Goal: Submit feedback/report problem: Submit feedback/report problem

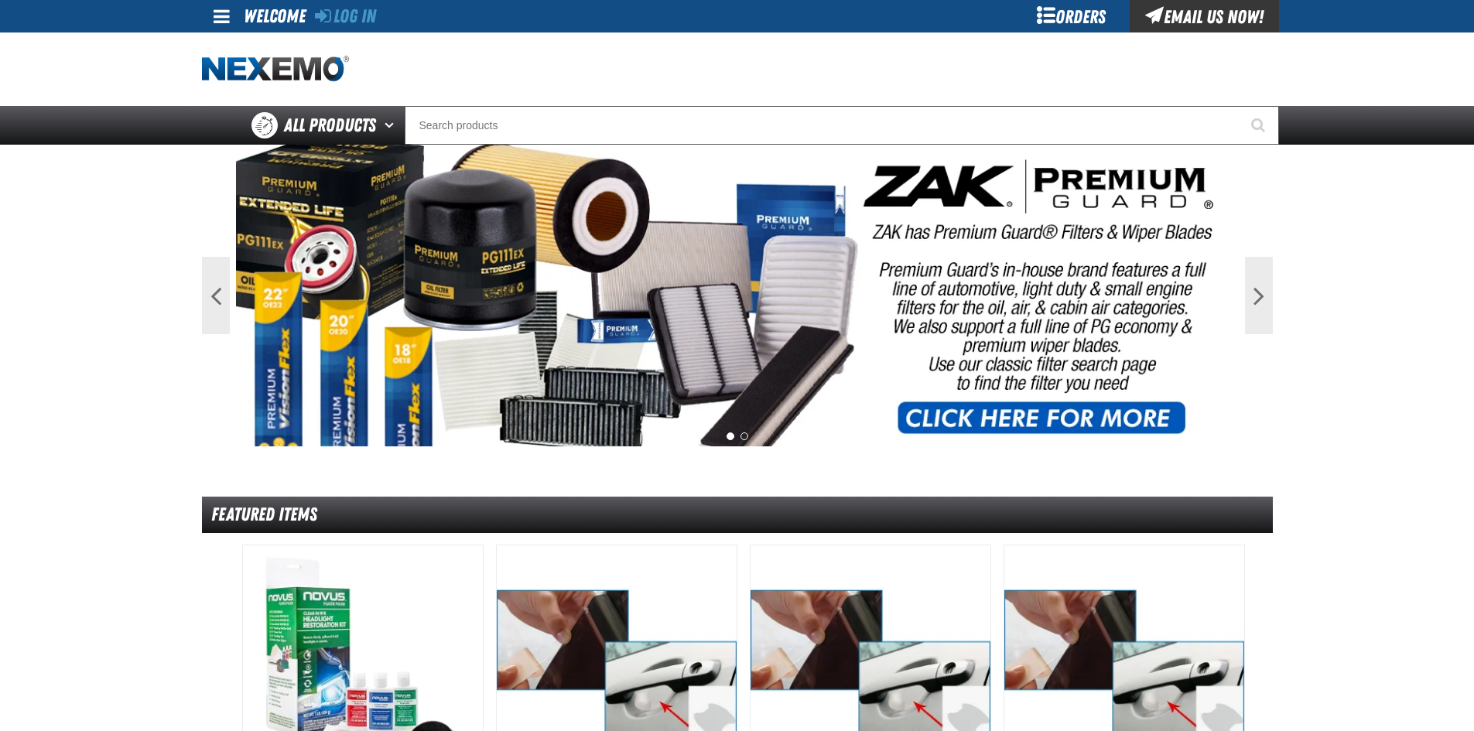
click at [1084, 24] on div "Orders" at bounding box center [1071, 16] width 116 height 32
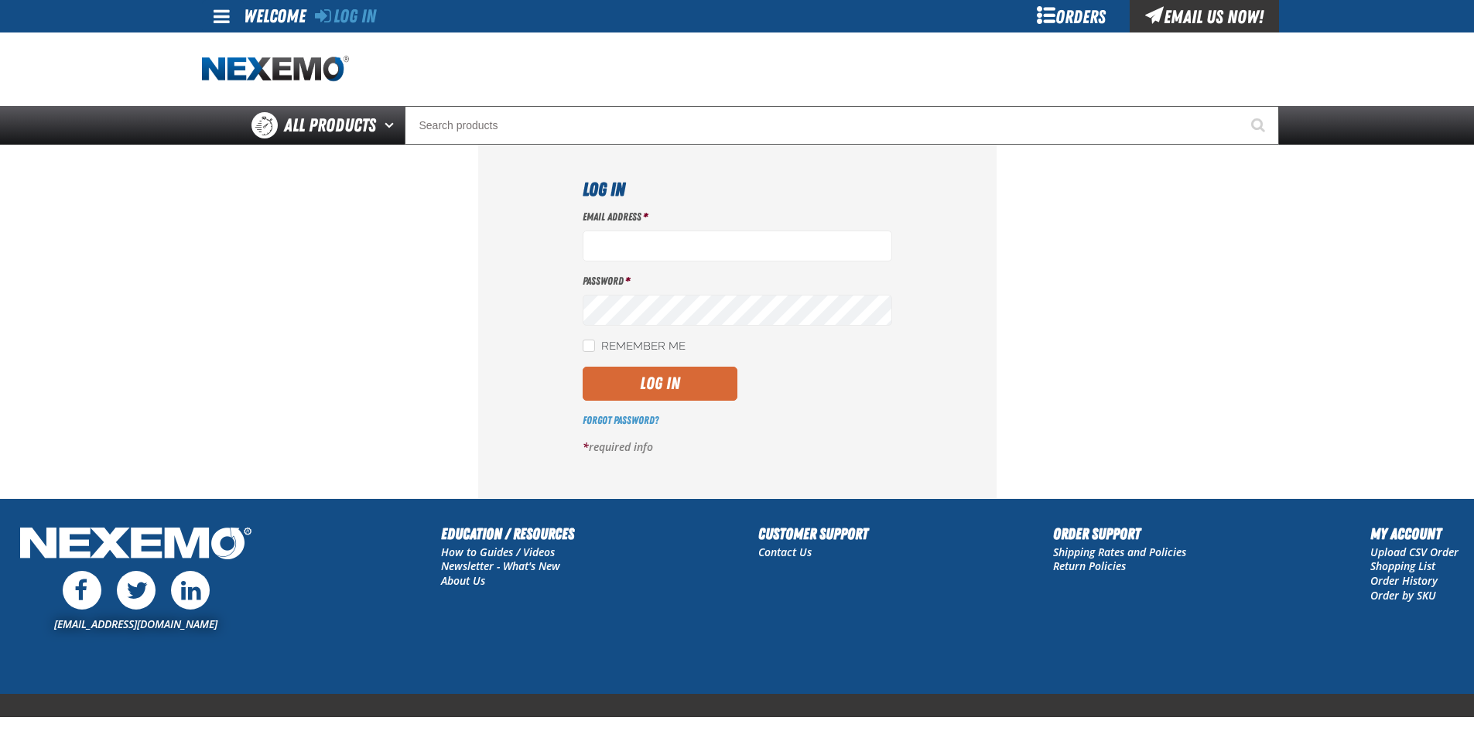
type input "[EMAIL_ADDRESS][DOMAIN_NAME]"
click at [661, 392] on button "Log In" at bounding box center [659, 384] width 155 height 34
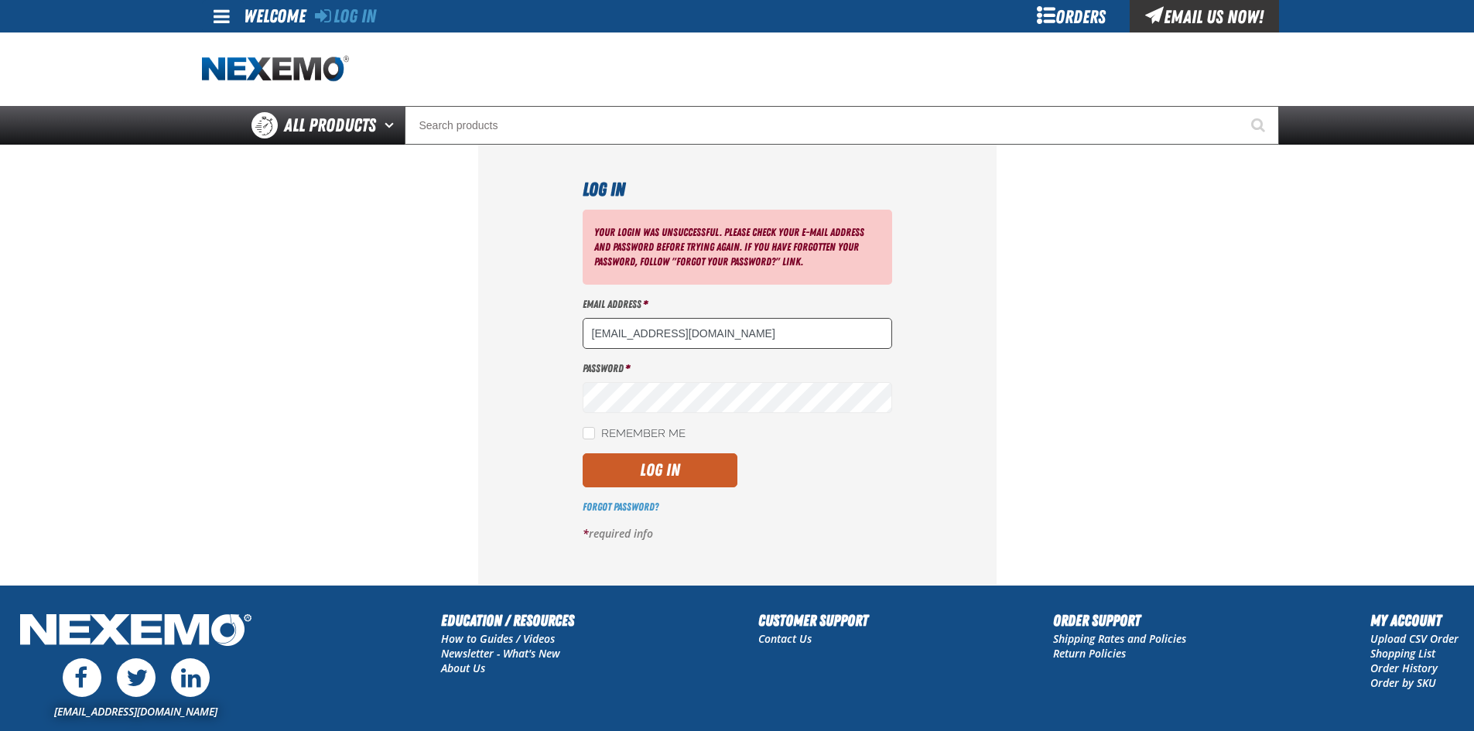
click at [701, 336] on input "mdravis@vtaig.com" at bounding box center [736, 333] width 309 height 31
click at [672, 477] on button "Log In" at bounding box center [659, 470] width 155 height 34
click at [726, 271] on div "Your login was unsuccessful. Please check your e-mail address and password befo…" at bounding box center [736, 247] width 309 height 75
click at [701, 334] on input "[EMAIL_ADDRESS][DOMAIN_NAME]" at bounding box center [736, 333] width 309 height 31
click at [624, 466] on button "Log In" at bounding box center [659, 470] width 155 height 34
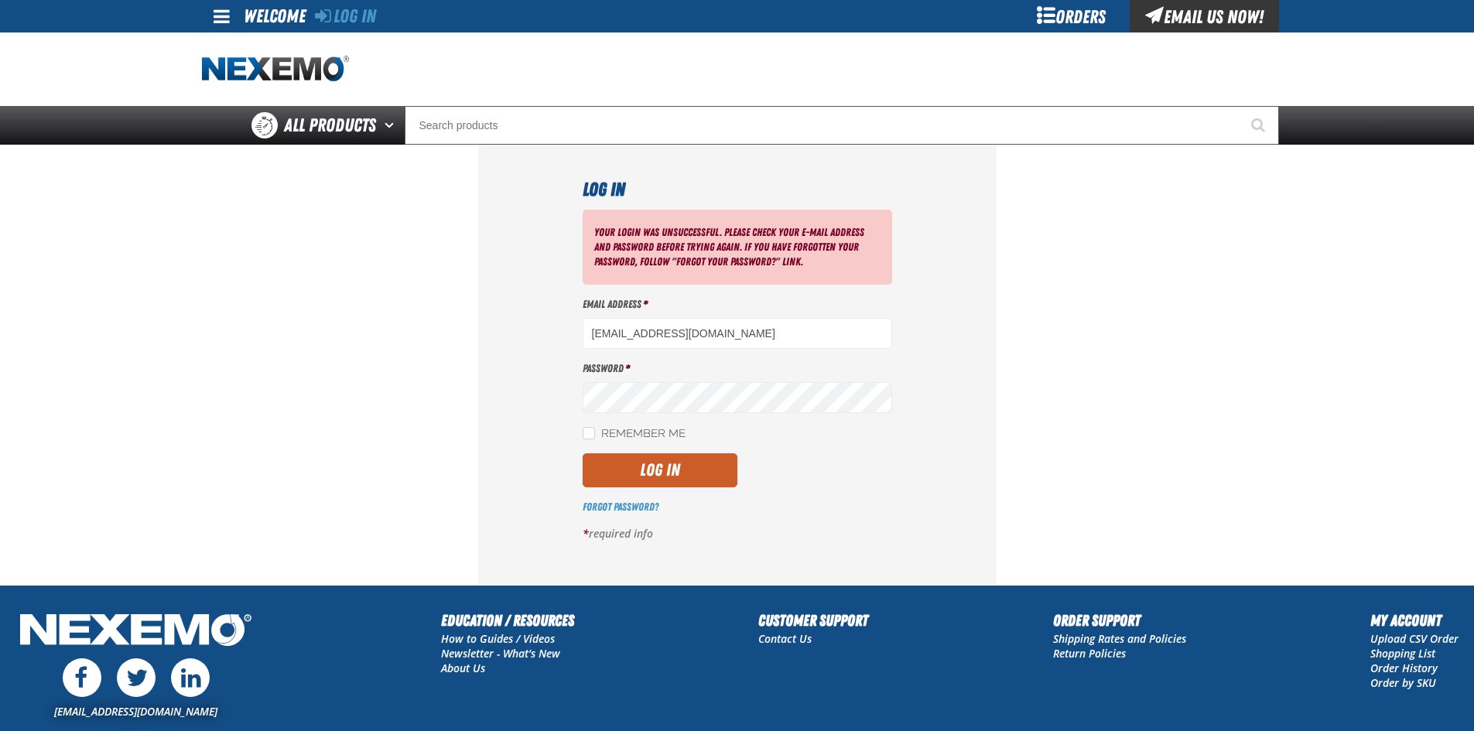
click at [1051, 316] on section "Log In Your login was unsuccessful. Please check your e-mail address and passwo…" at bounding box center [737, 365] width 1071 height 440
click at [1071, 8] on div "Orders" at bounding box center [1071, 16] width 116 height 32
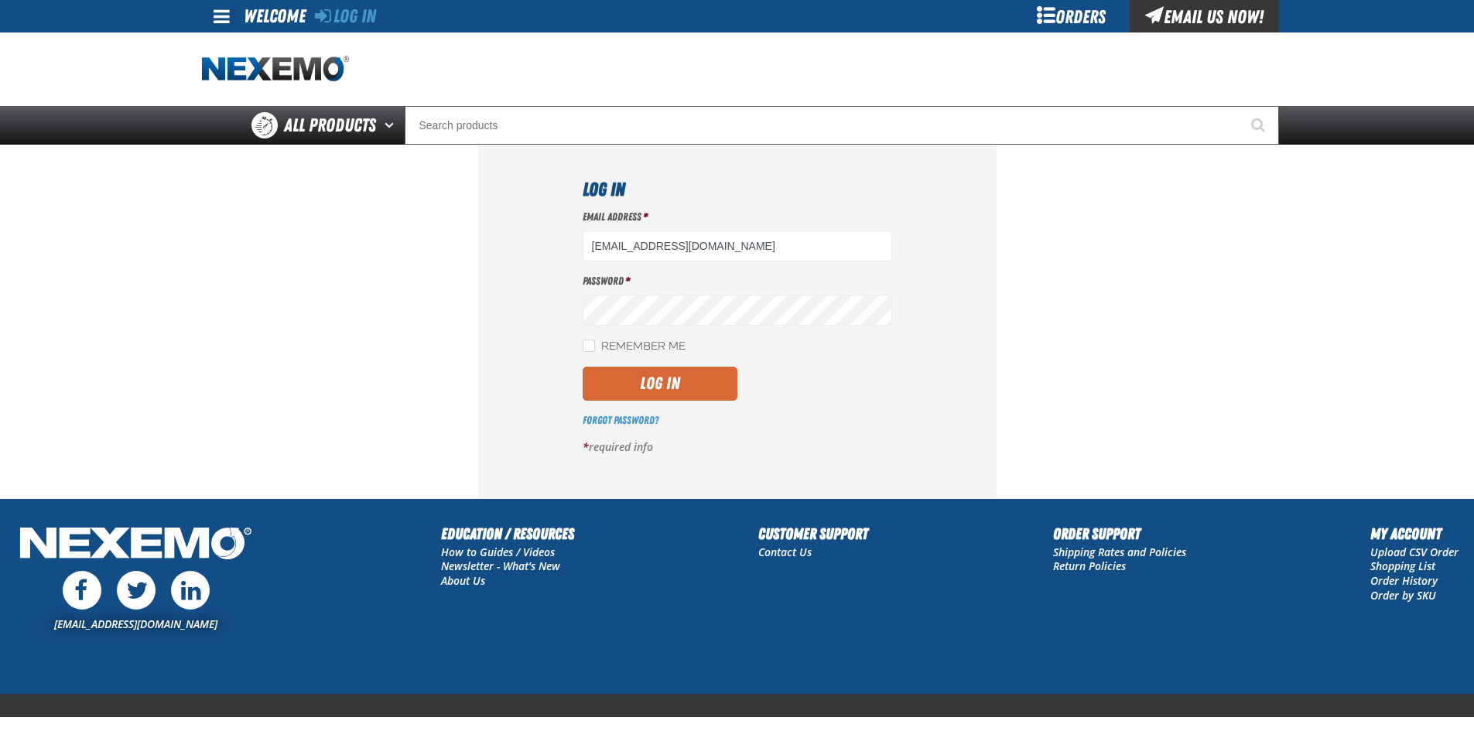
click at [673, 384] on button "Log In" at bounding box center [659, 384] width 155 height 34
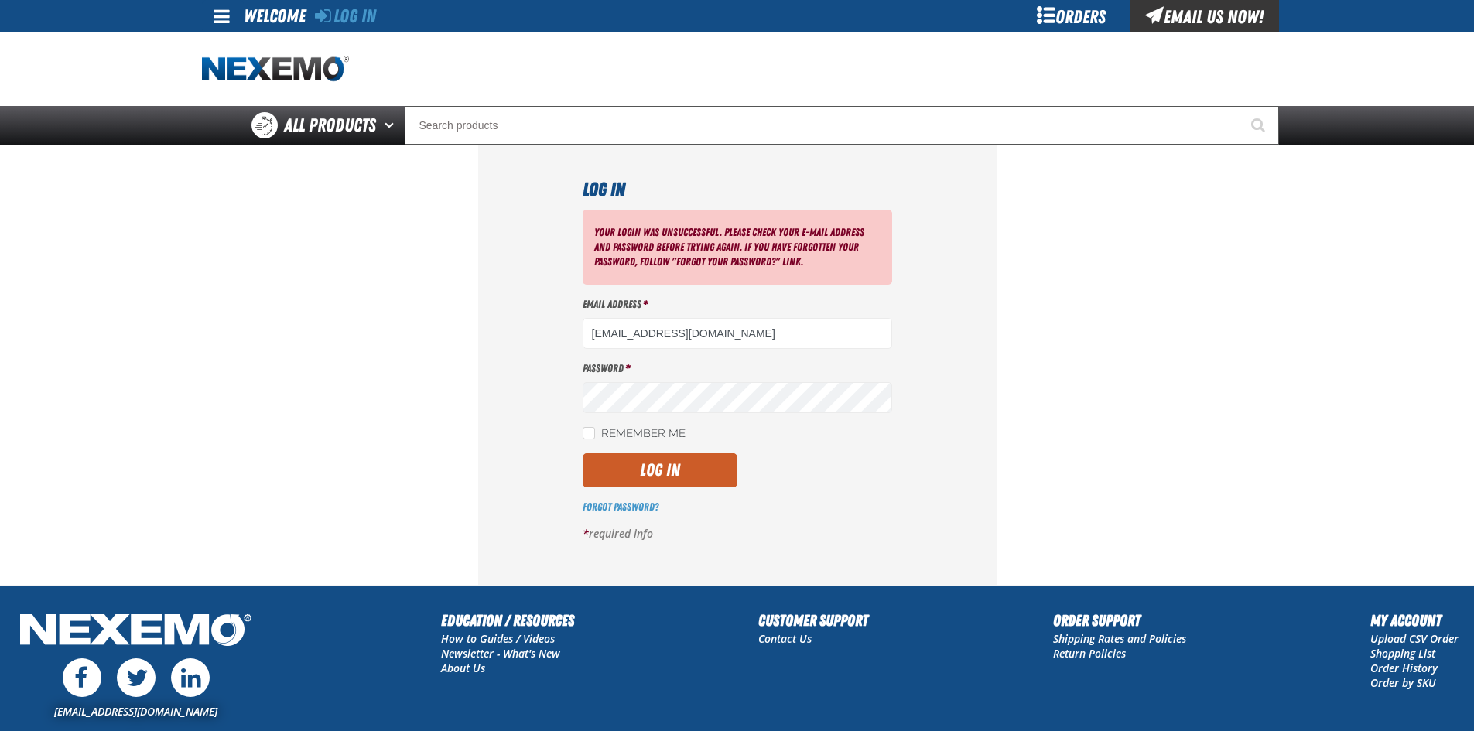
click at [1077, 14] on div "Orders" at bounding box center [1071, 16] width 116 height 32
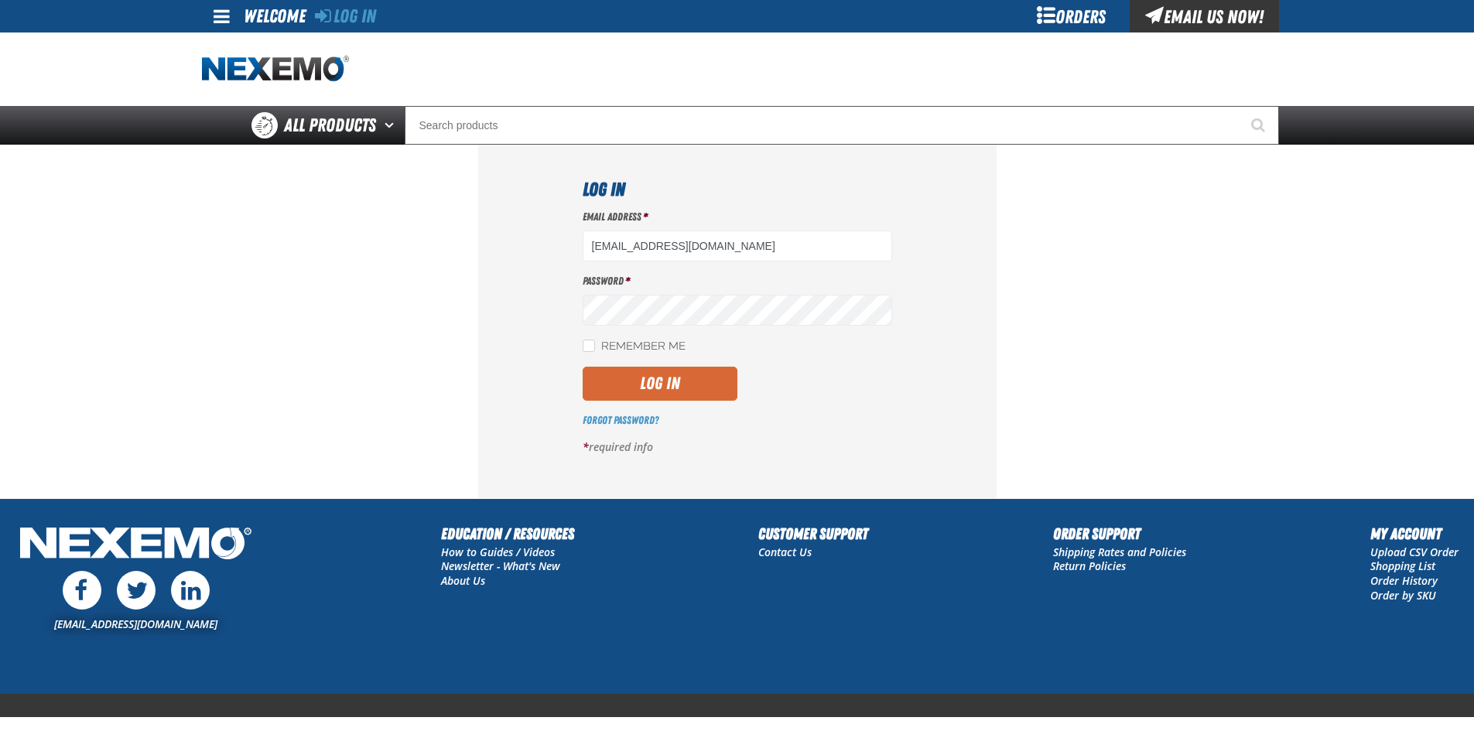
click at [692, 375] on button "Log In" at bounding box center [659, 384] width 155 height 34
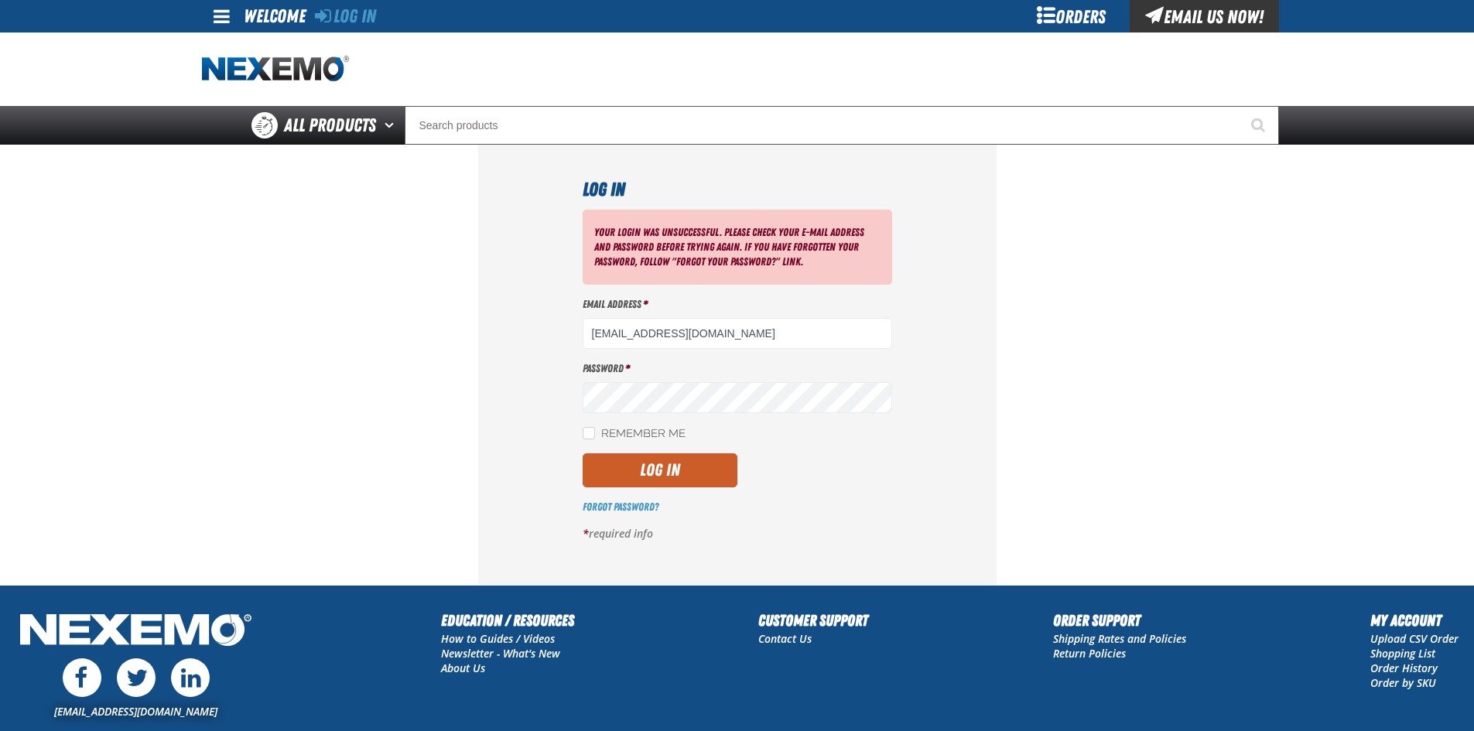
click at [1126, 275] on section "Log In Your login was unsuccessful. Please check your e-mail address and passwo…" at bounding box center [737, 365] width 1071 height 440
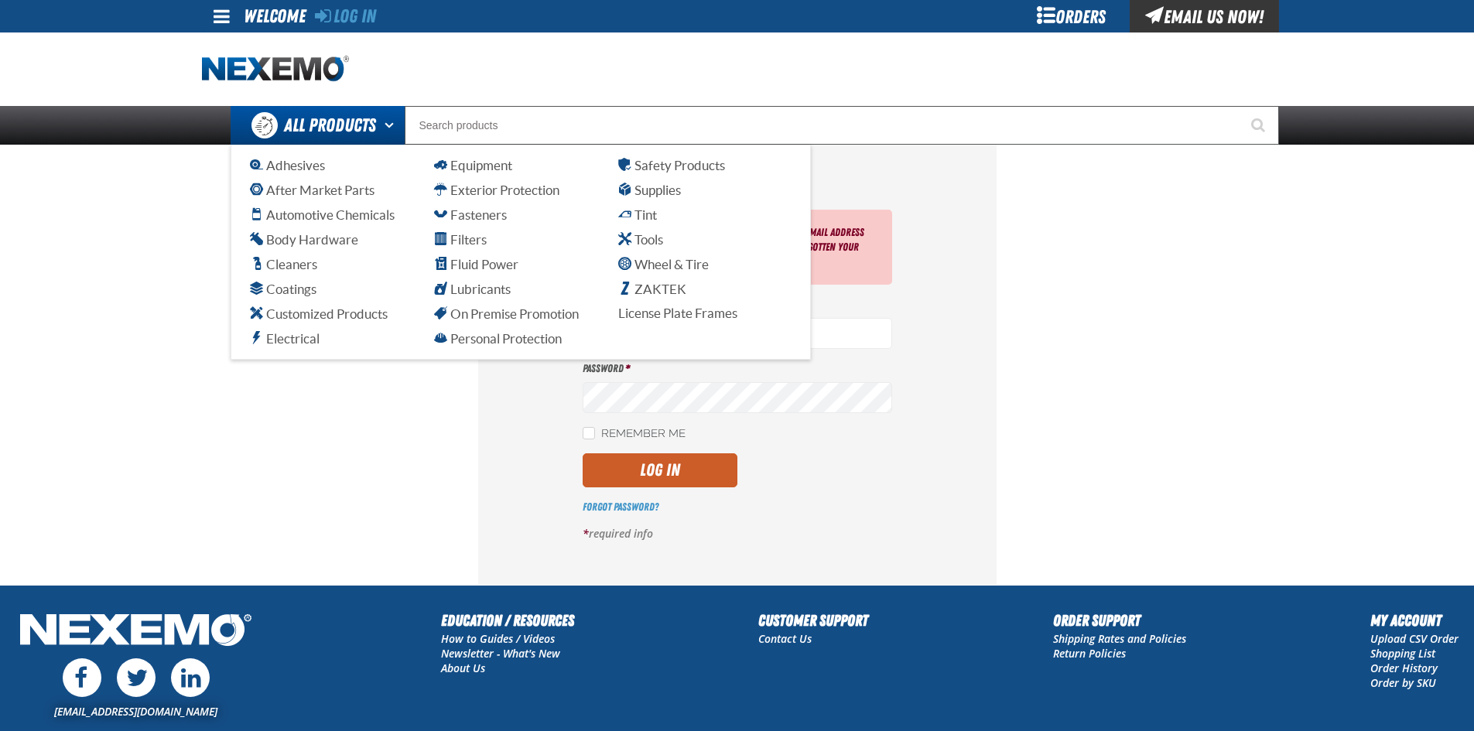
click at [376, 136] on link "All Products" at bounding box center [318, 125] width 174 height 39
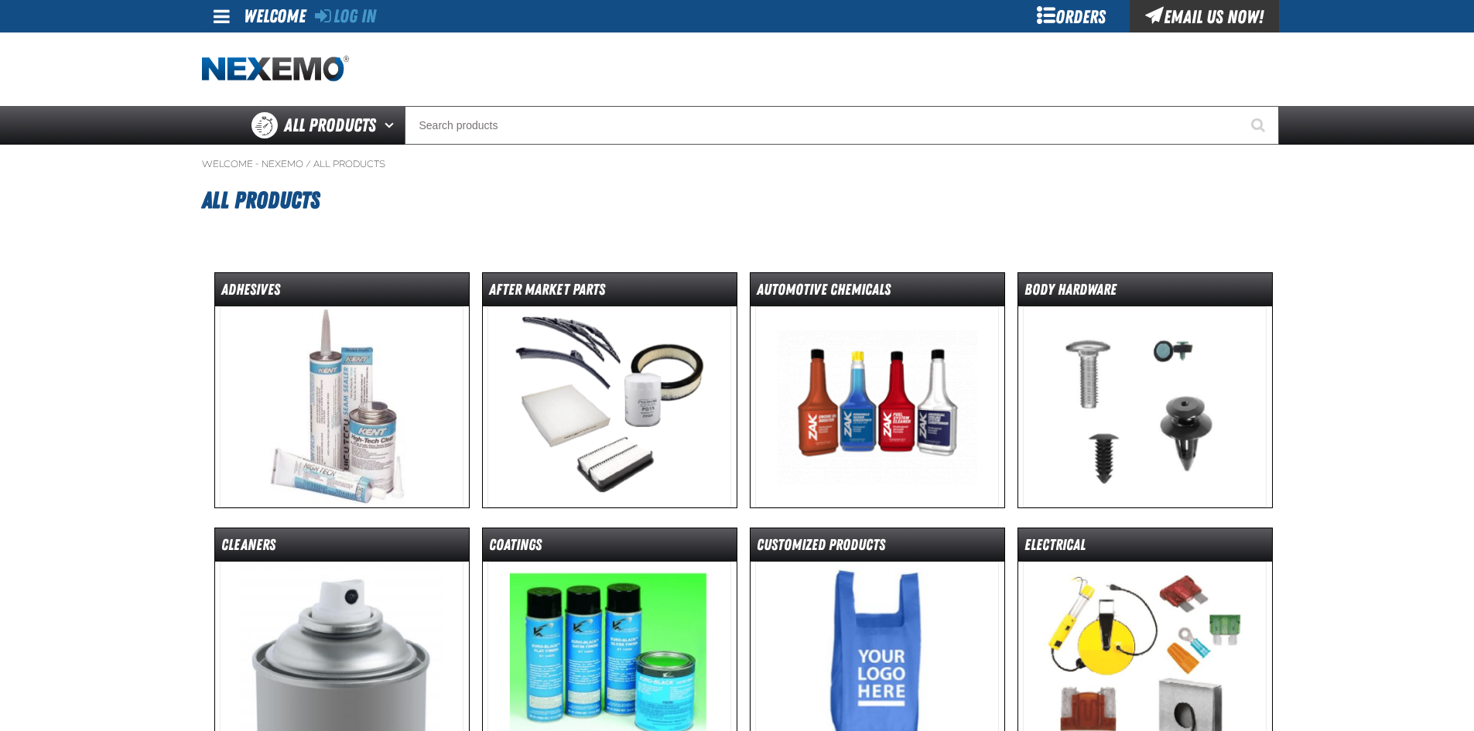
click at [271, 15] on div "Welcome" at bounding box center [275, 15] width 62 height 31
click at [358, 13] on link "Log In" at bounding box center [345, 16] width 61 height 22
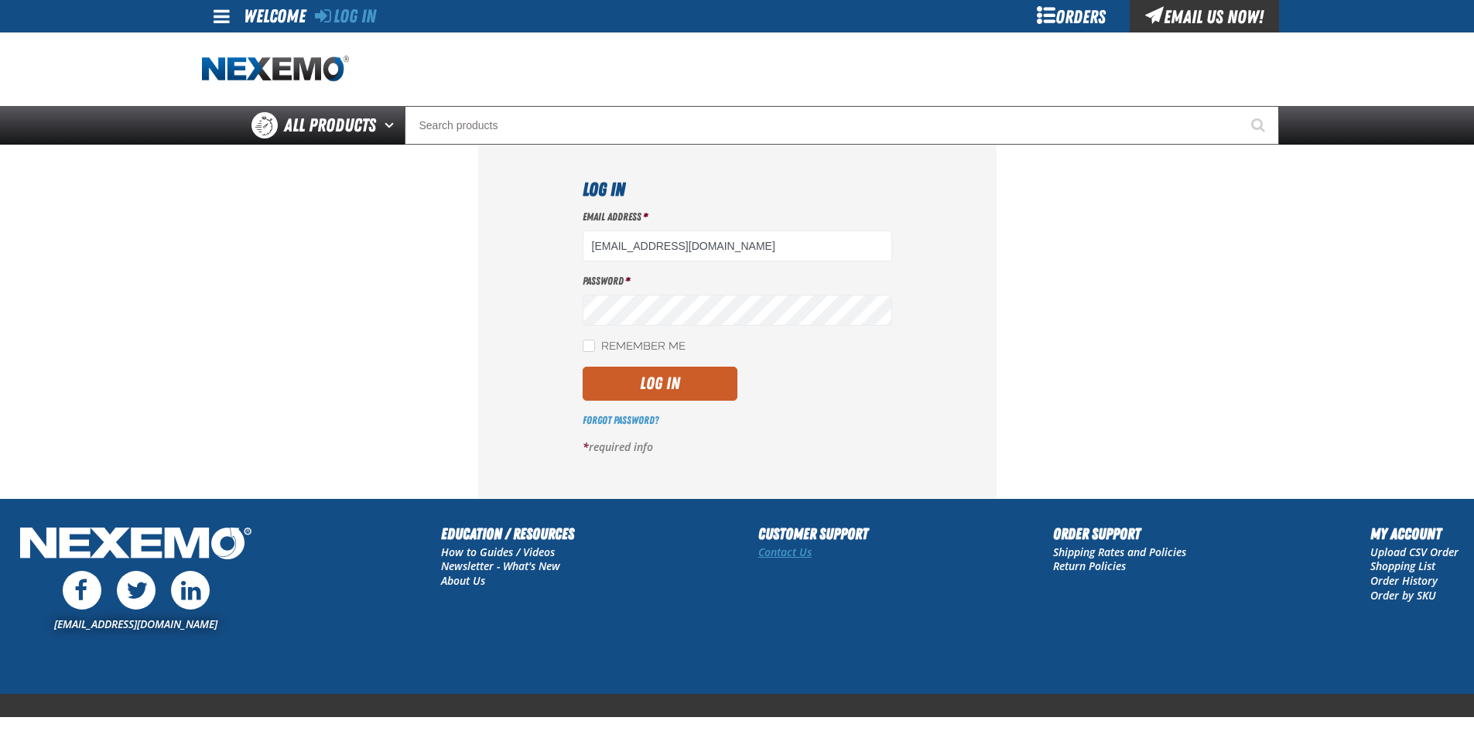
click at [780, 555] on link "Contact Us" at bounding box center [784, 552] width 53 height 15
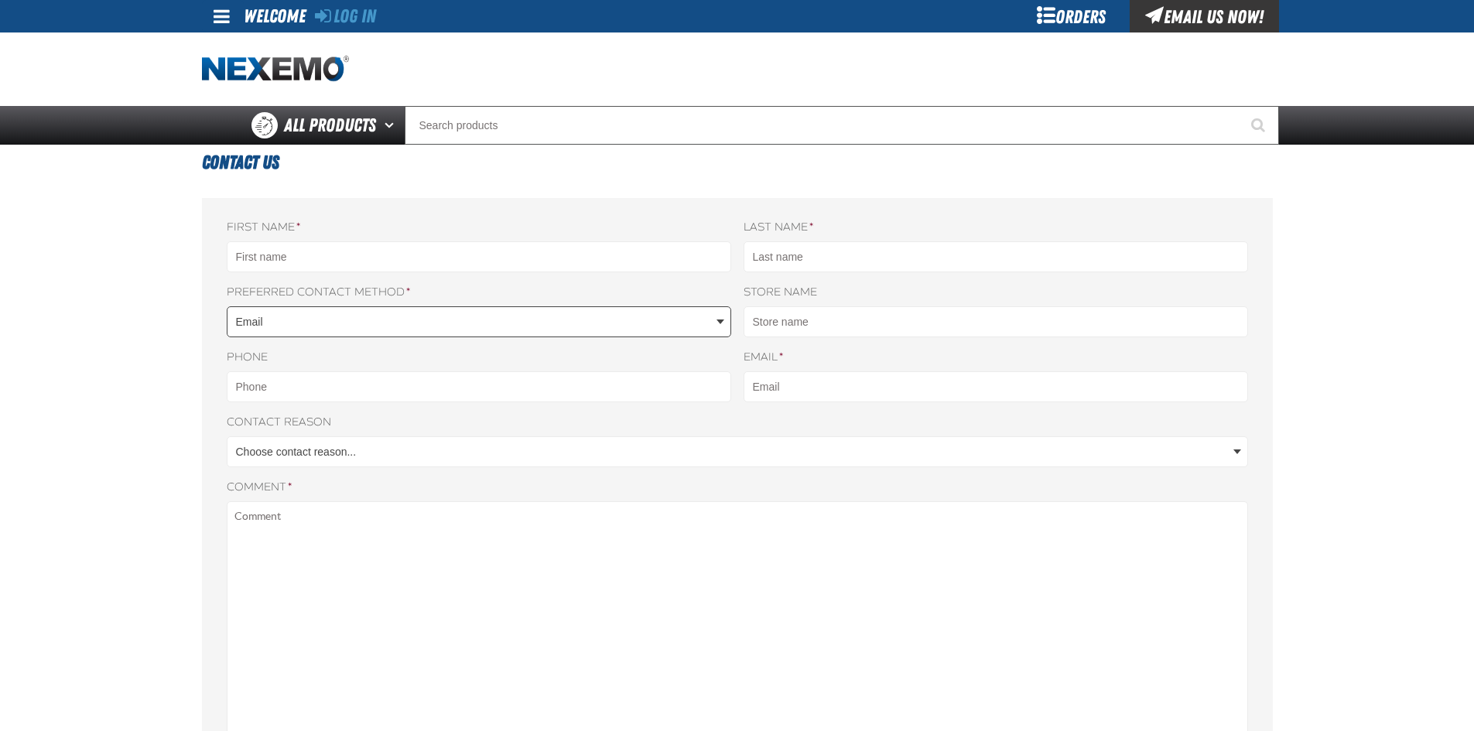
click at [343, 326] on body "Skip to Main Content Staging Site 5.1 Upgrade Site Log In Log In Welcome Log In…" at bounding box center [737, 653] width 1474 height 1306
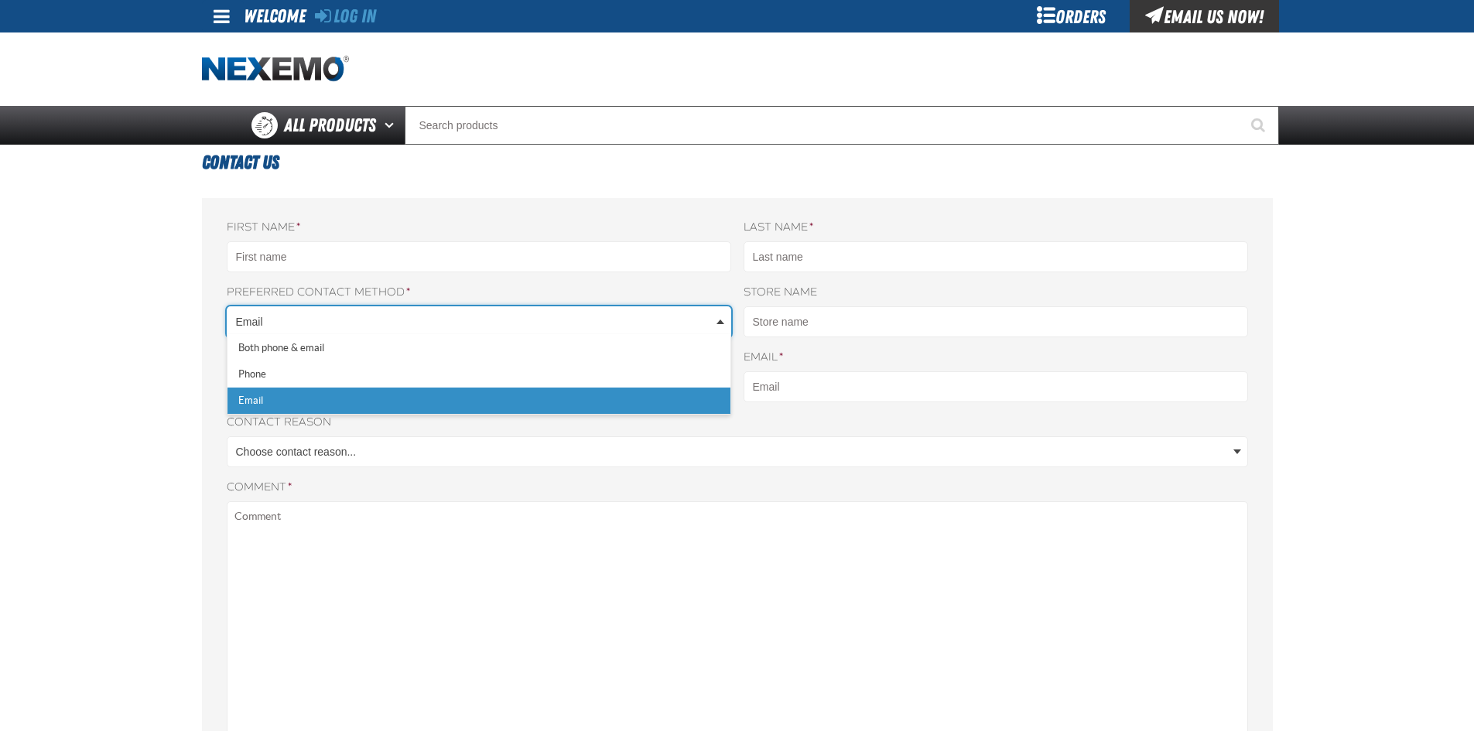
scroll to position [0, 7]
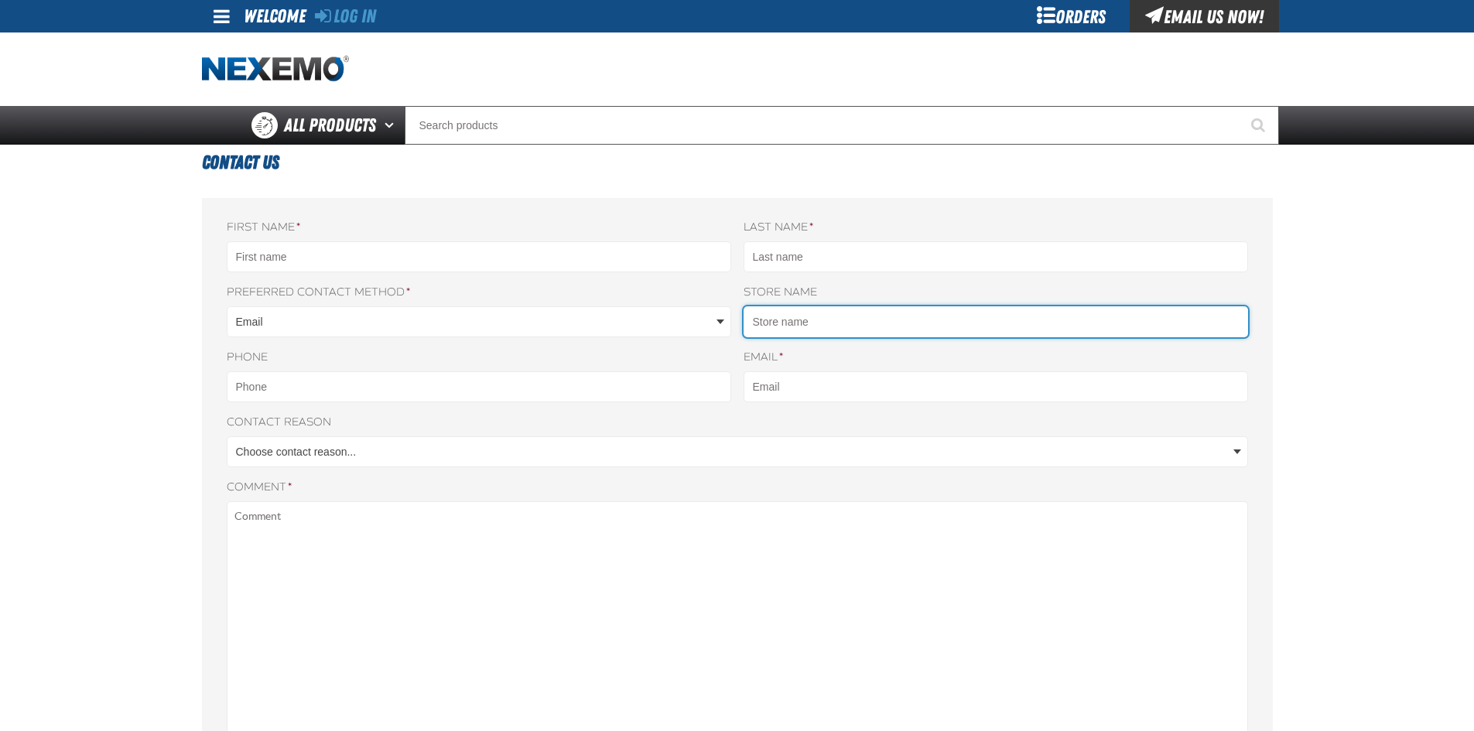
click at [838, 322] on input "Store name" at bounding box center [995, 321] width 504 height 31
type input "AIRPARK CDJR"
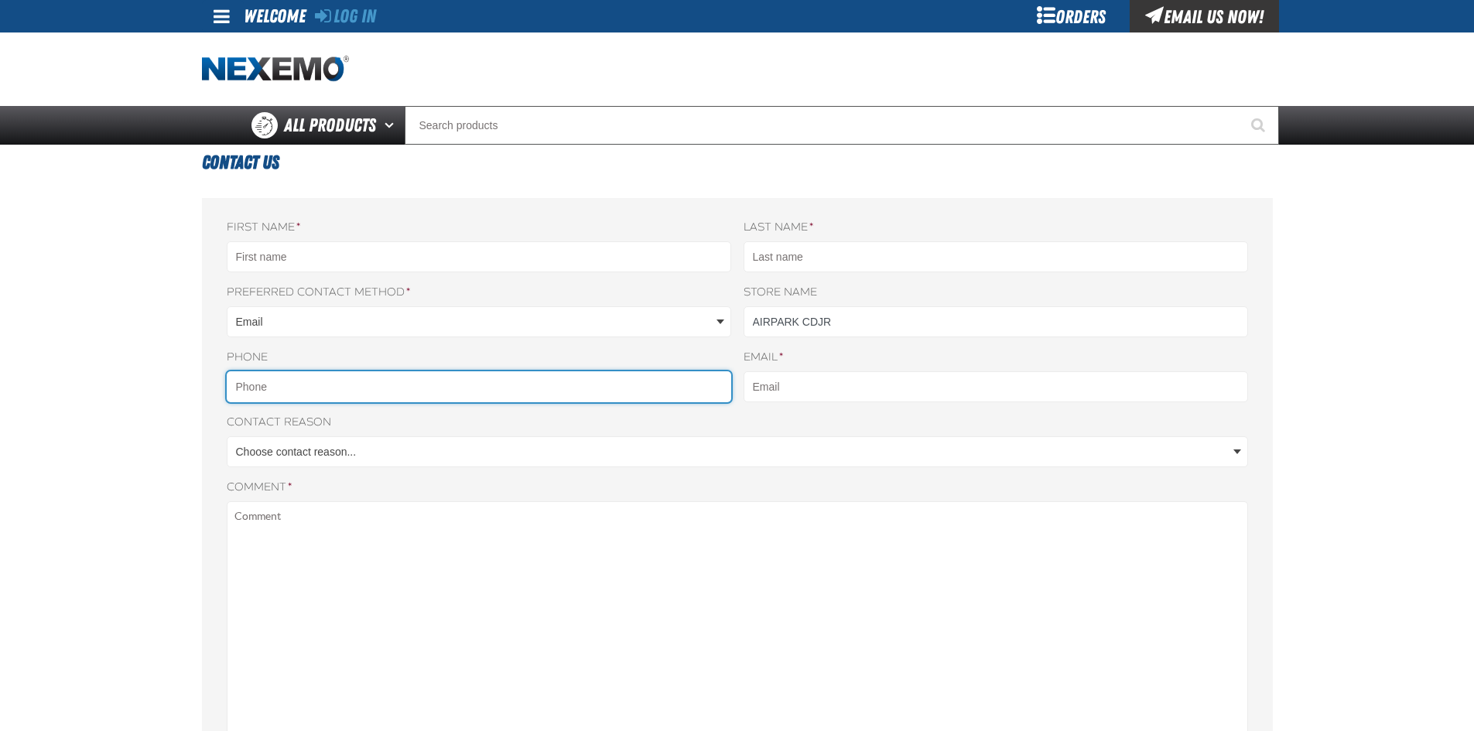
click at [558, 388] on input "Phone" at bounding box center [479, 386] width 504 height 31
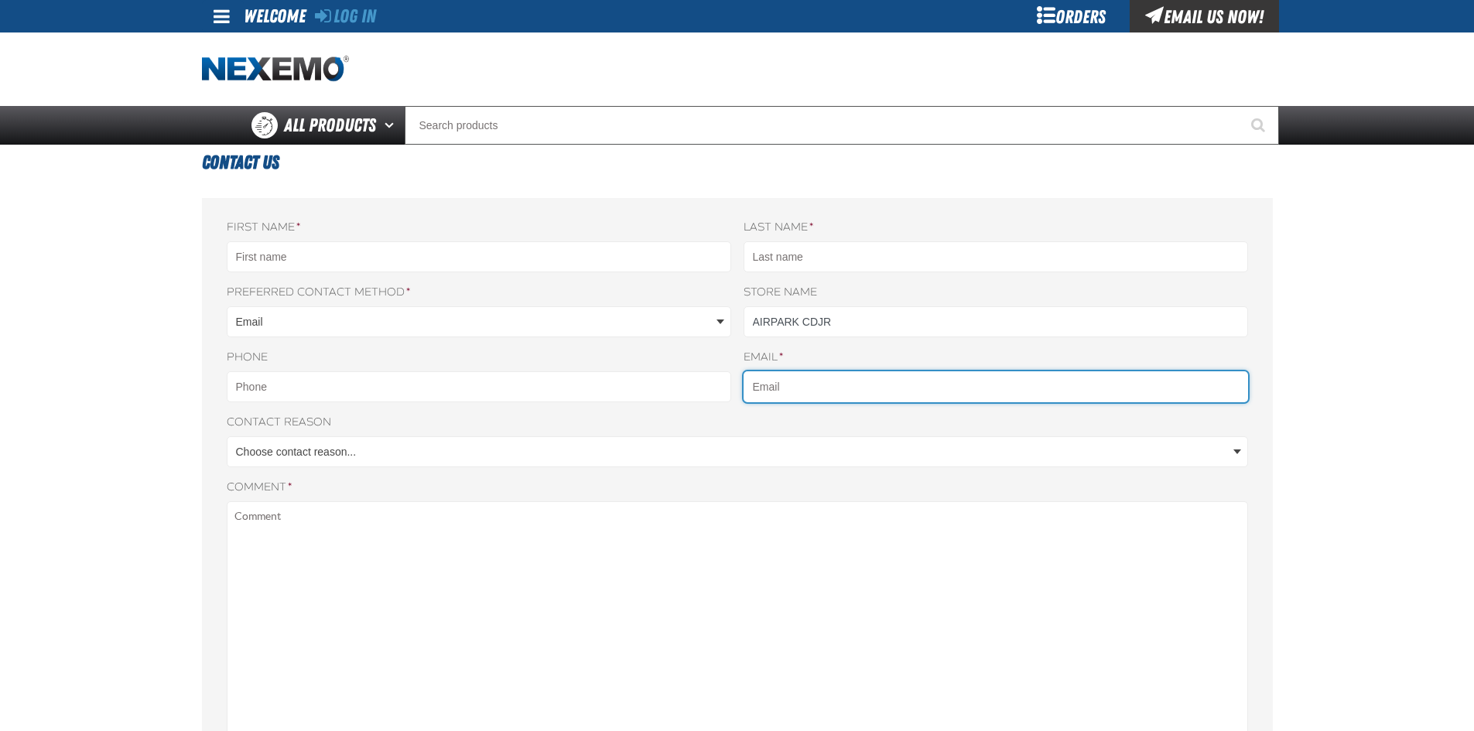
click at [809, 388] on input "Email *" at bounding box center [995, 386] width 504 height 31
type input "[EMAIL_ADDRESS][DOMAIN_NAME]"
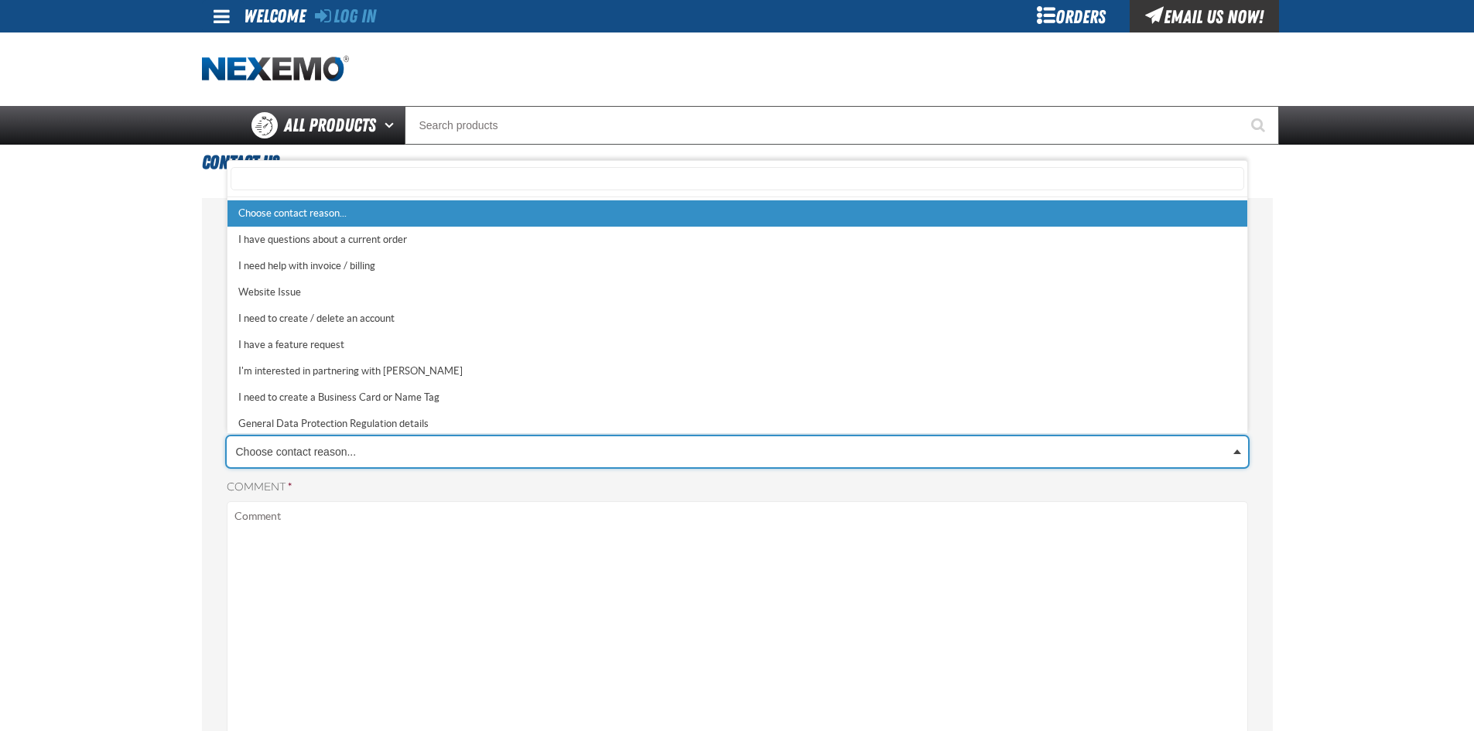
click at [470, 442] on body "Skip to Main Content Staging Site 5.1 Upgrade Site Log In Log In Welcome Log In…" at bounding box center [737, 653] width 1474 height 1306
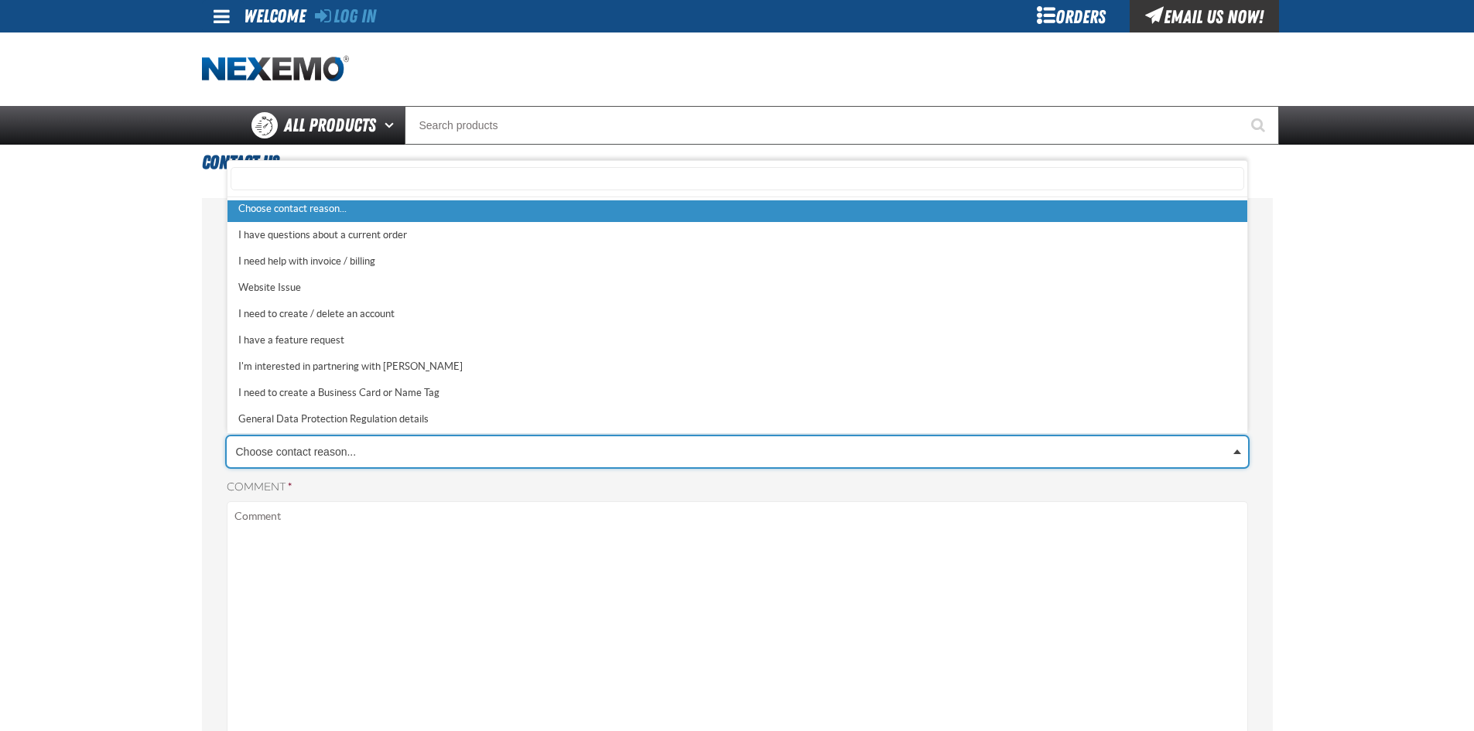
scroll to position [0, 0]
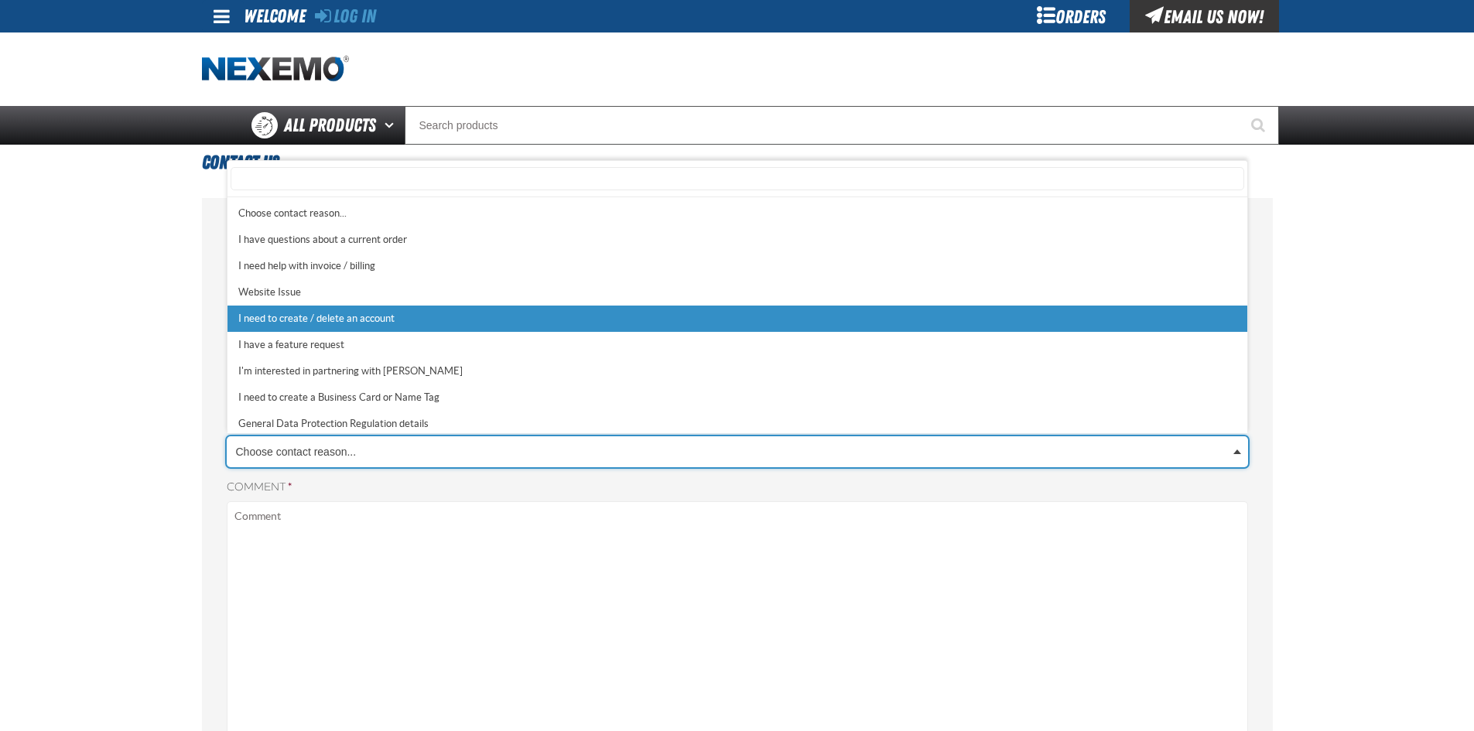
select select "5"
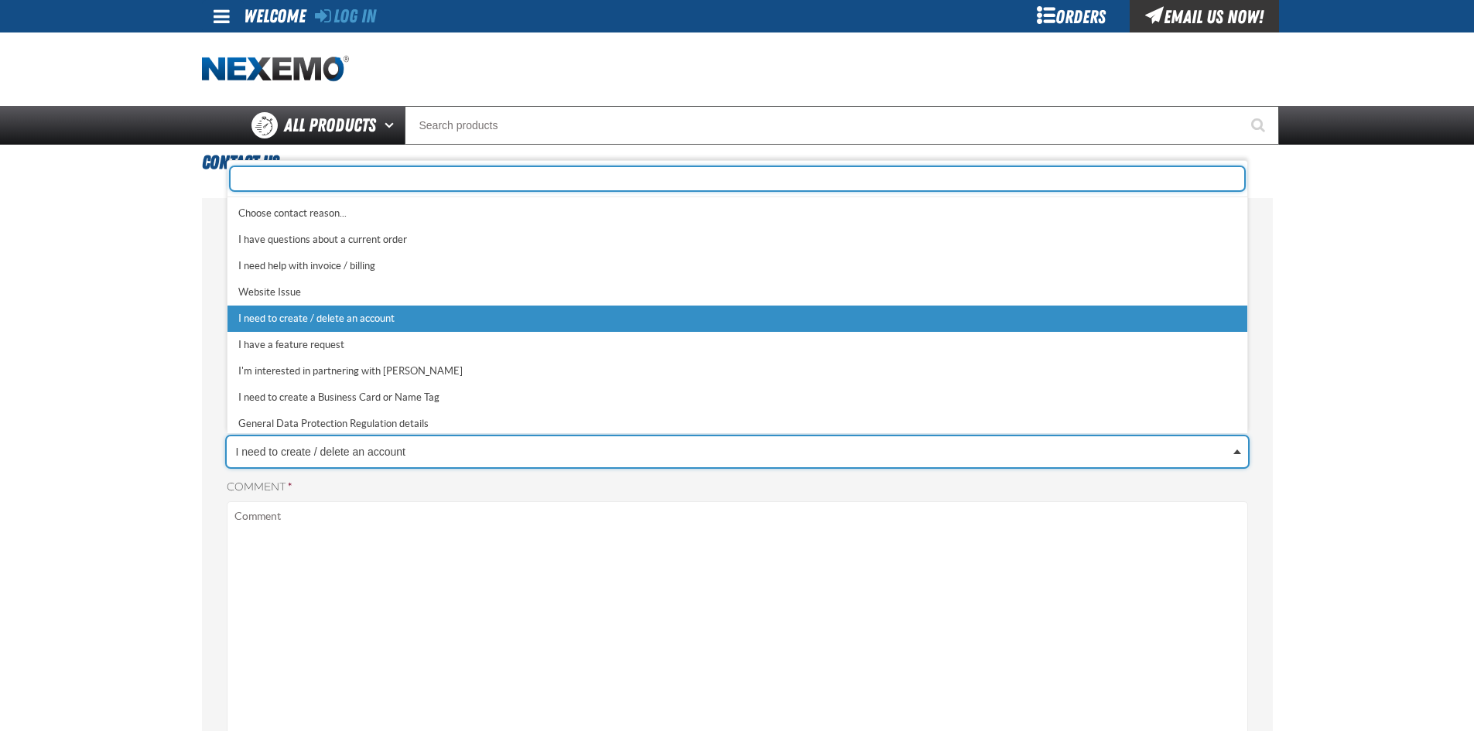
click at [400, 458] on body "Skip to Main Content Staging Site 5.1 Upgrade Site Log In Log In Welcome Log In…" at bounding box center [737, 653] width 1474 height 1306
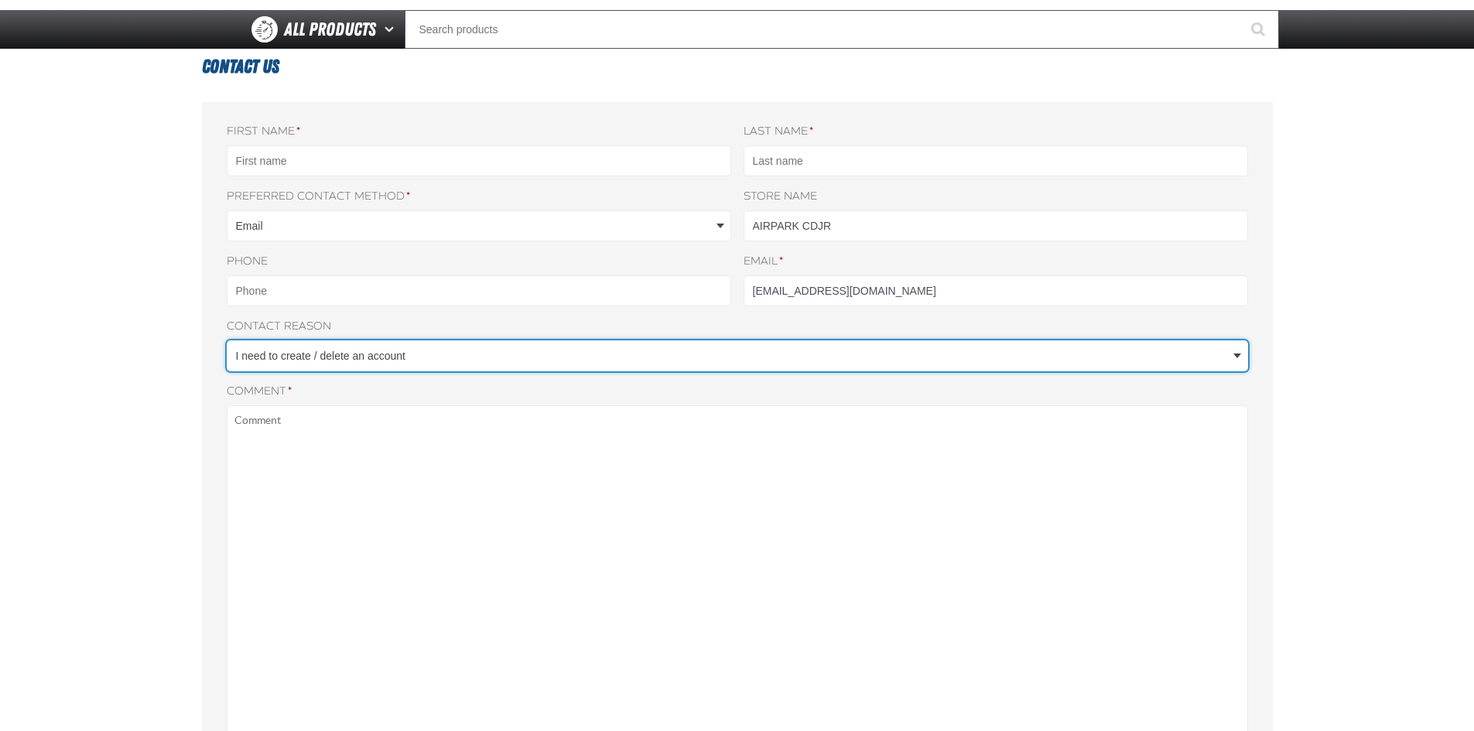
scroll to position [77, 0]
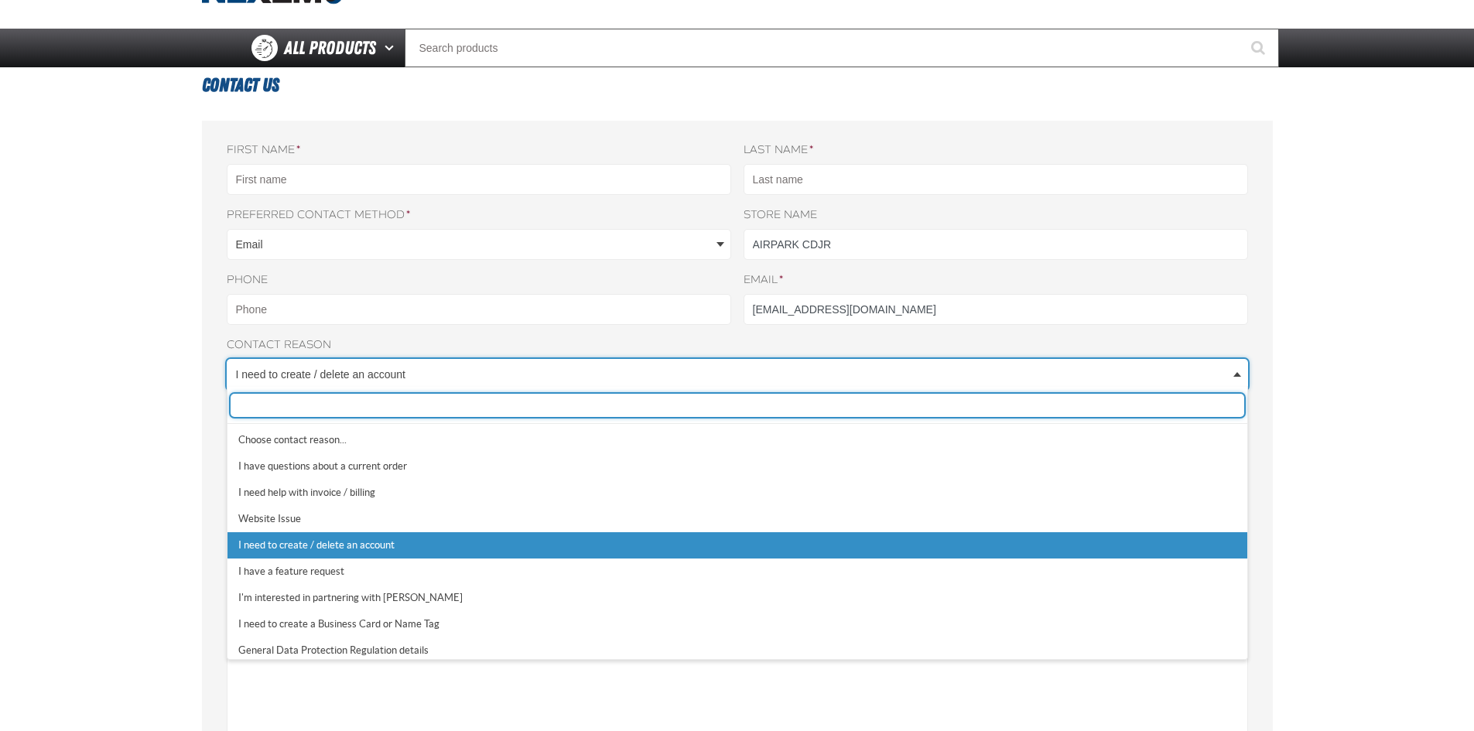
click at [400, 367] on body "Skip to Main Content Staging Site 5.1 Upgrade Site Log In Log In Welcome Log In…" at bounding box center [737, 576] width 1474 height 1306
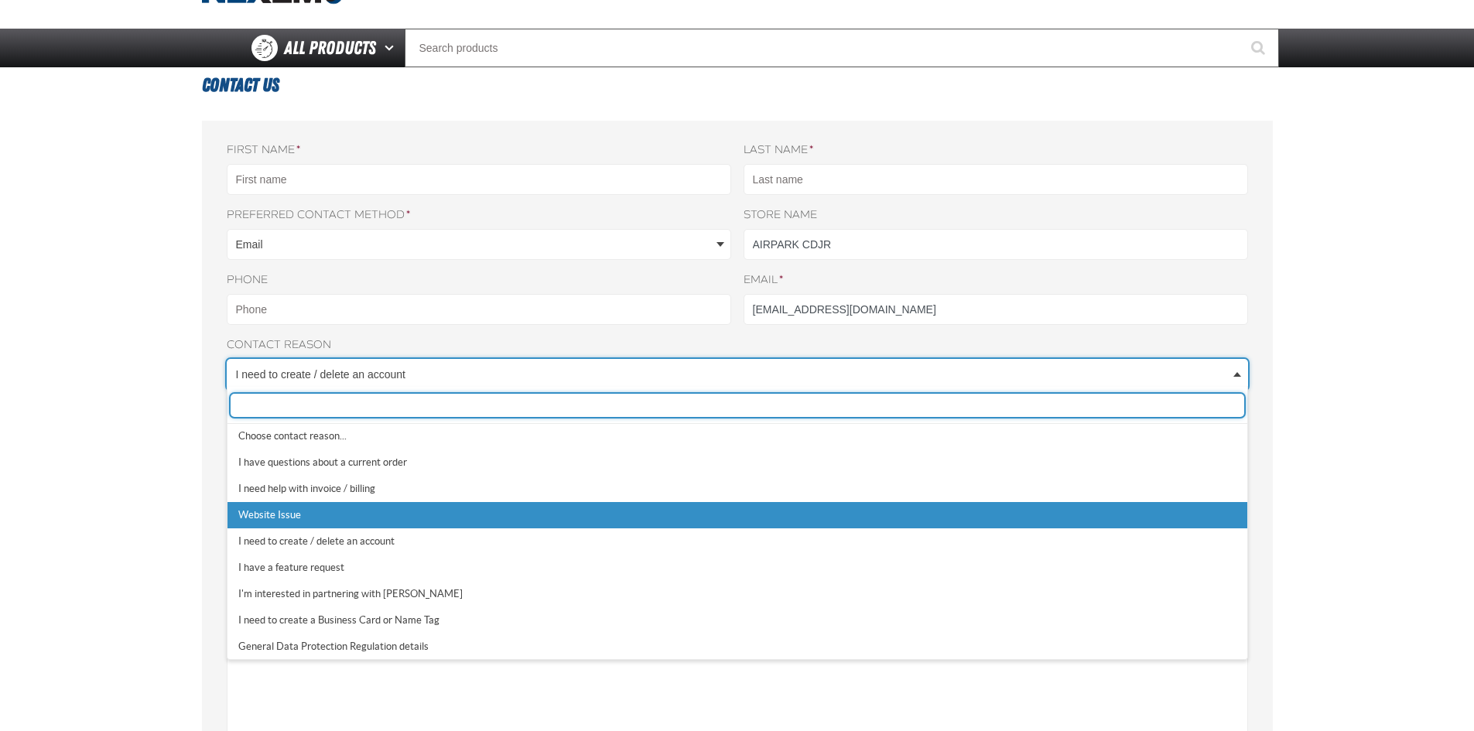
scroll to position [5, 0]
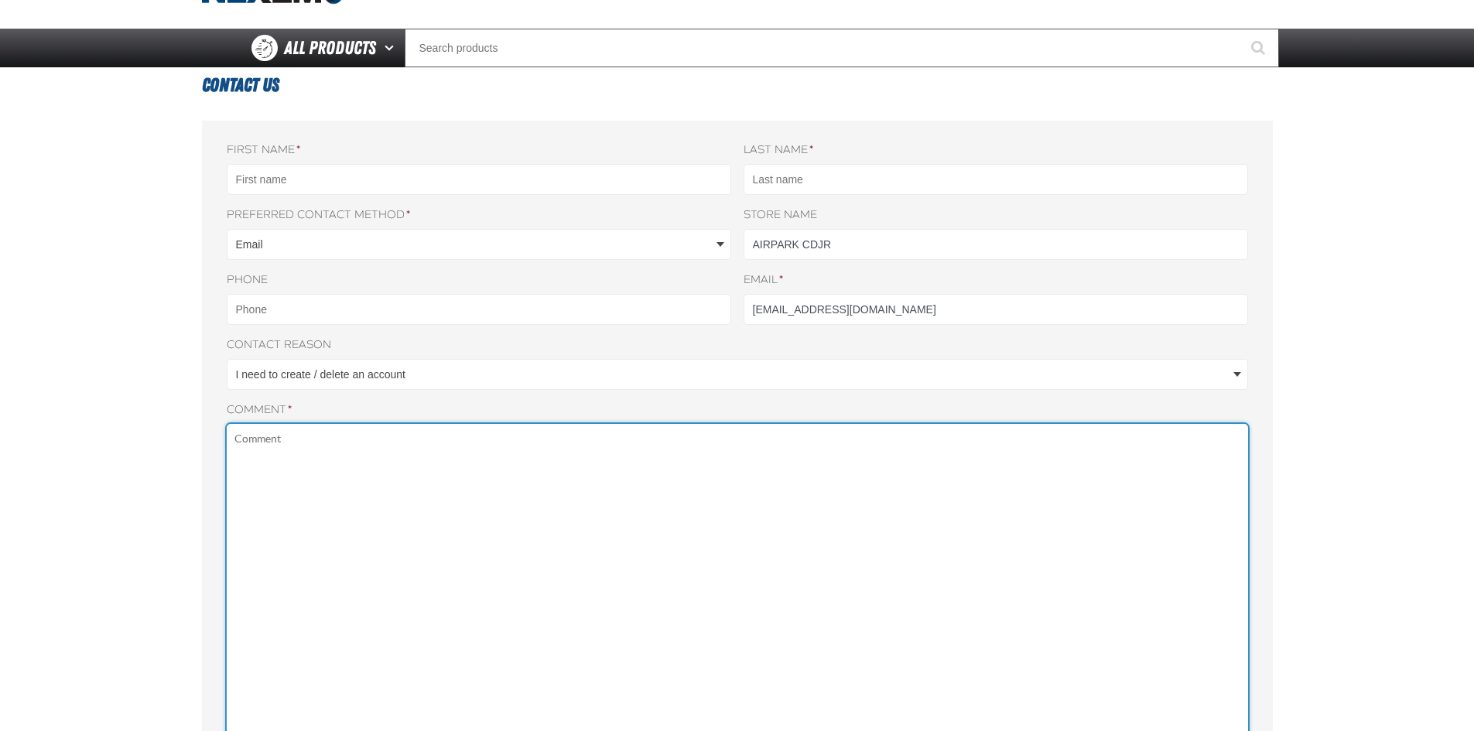
click at [369, 449] on textarea "Comment *" at bounding box center [737, 634] width 1021 height 420
type textarea "i"
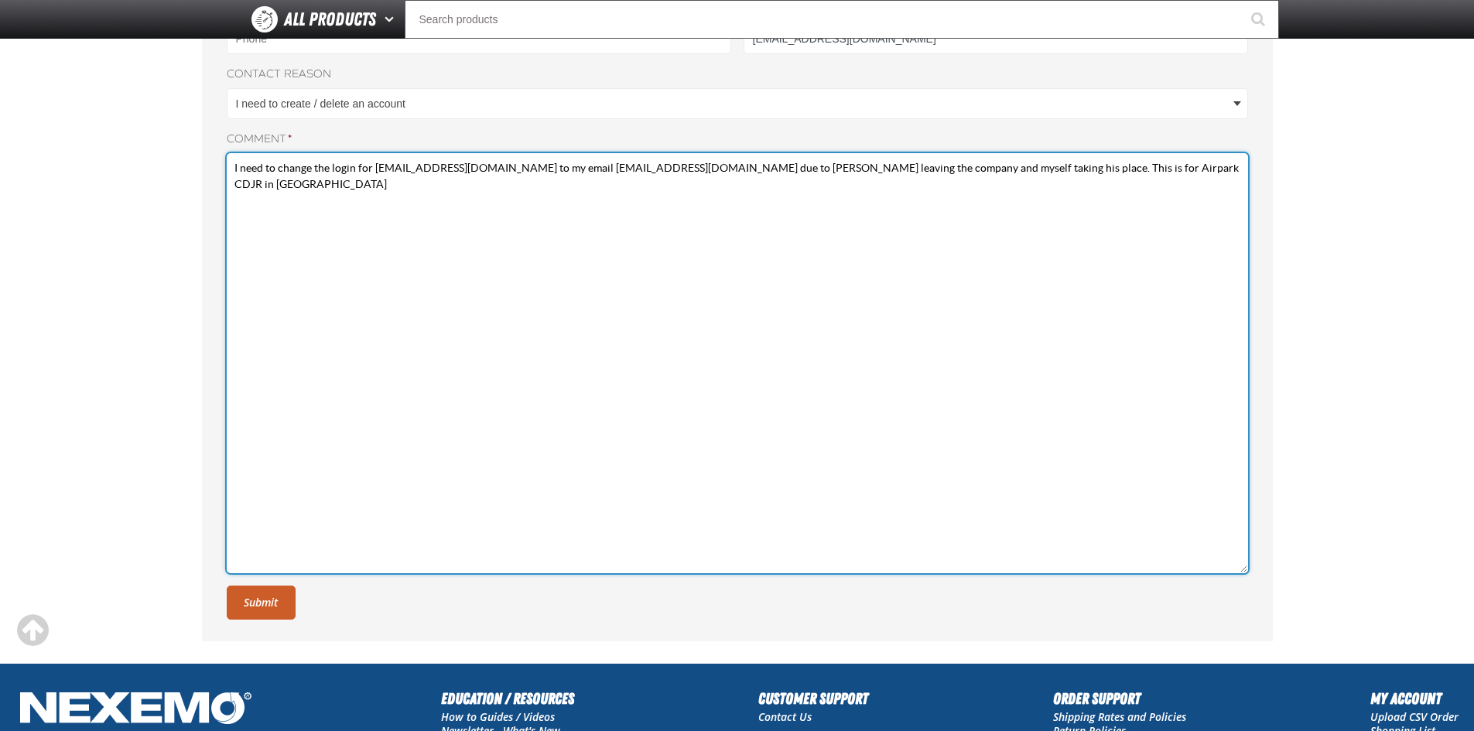
scroll to position [77, 0]
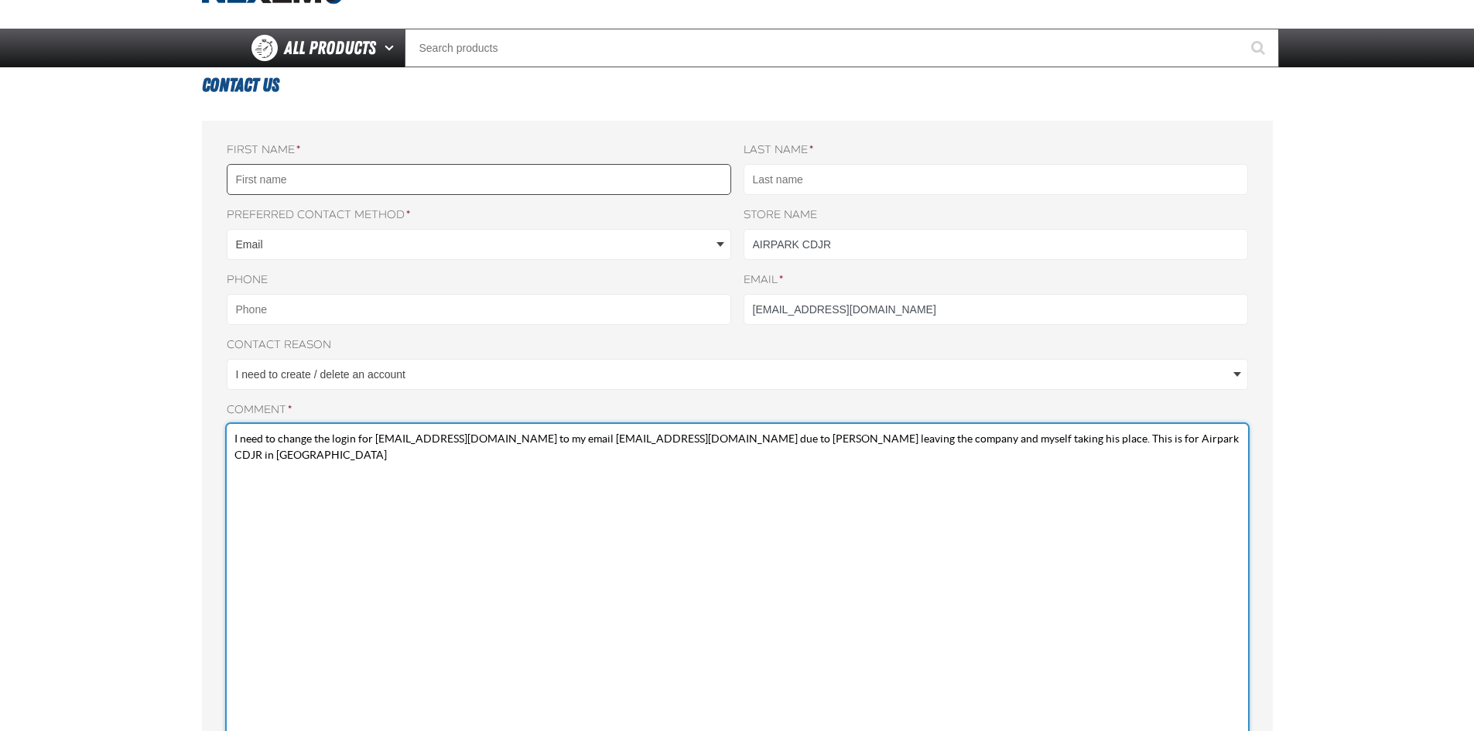
type textarea "I need to change the login for [EMAIL_ADDRESS][DOMAIN_NAME] to my email [EMAIL_…"
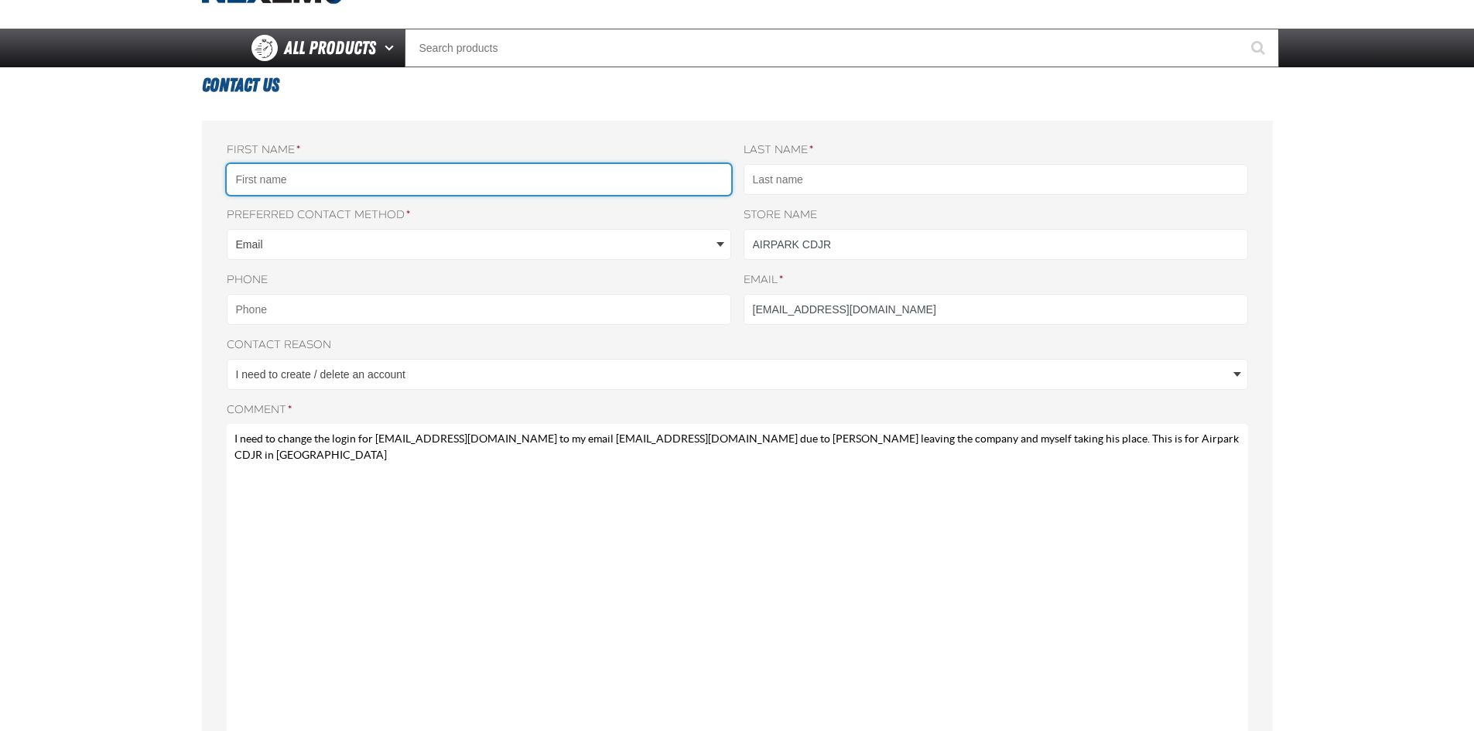
click at [312, 183] on input "First name *" at bounding box center [479, 179] width 504 height 31
type input "[PERSON_NAME]"
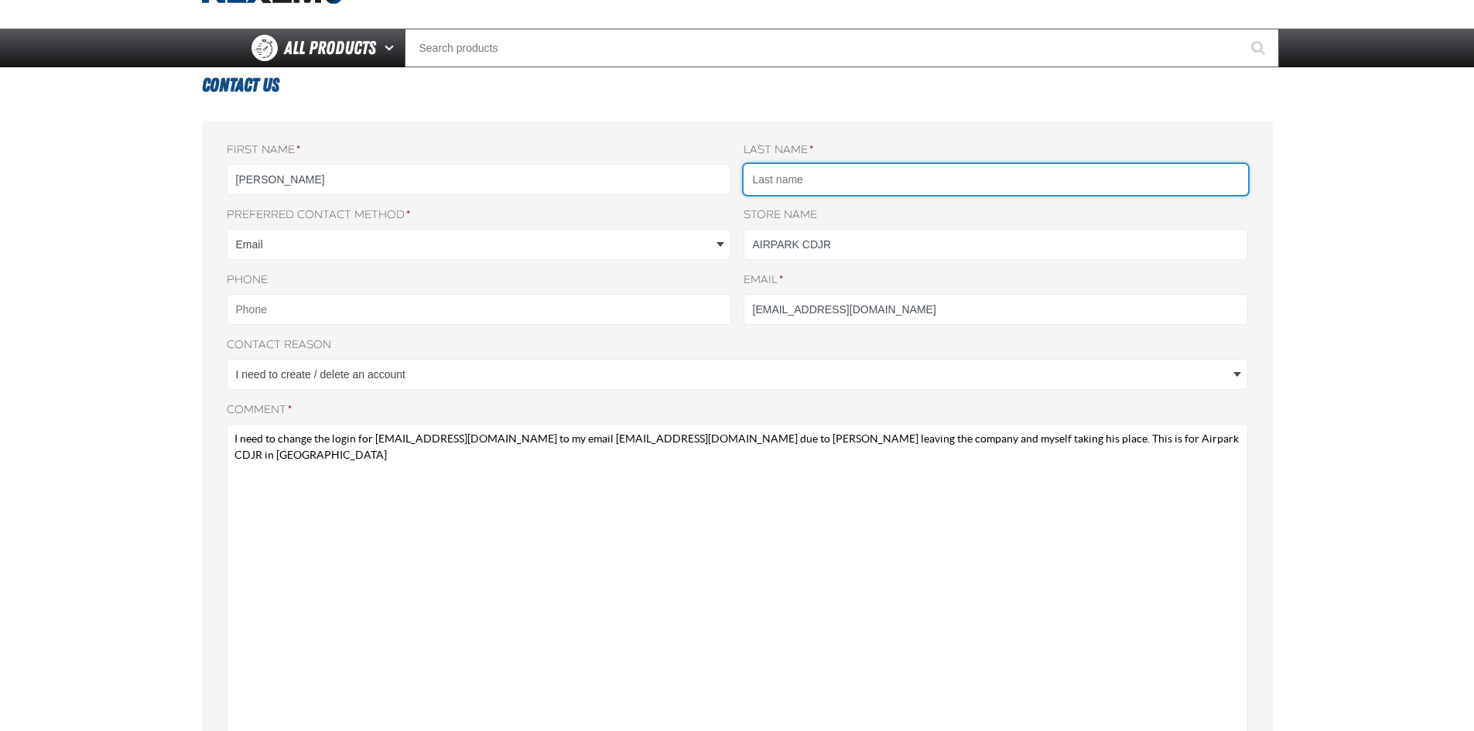
click at [893, 178] on input "Last name *" at bounding box center [995, 179] width 504 height 31
type input "[PERSON_NAME]"
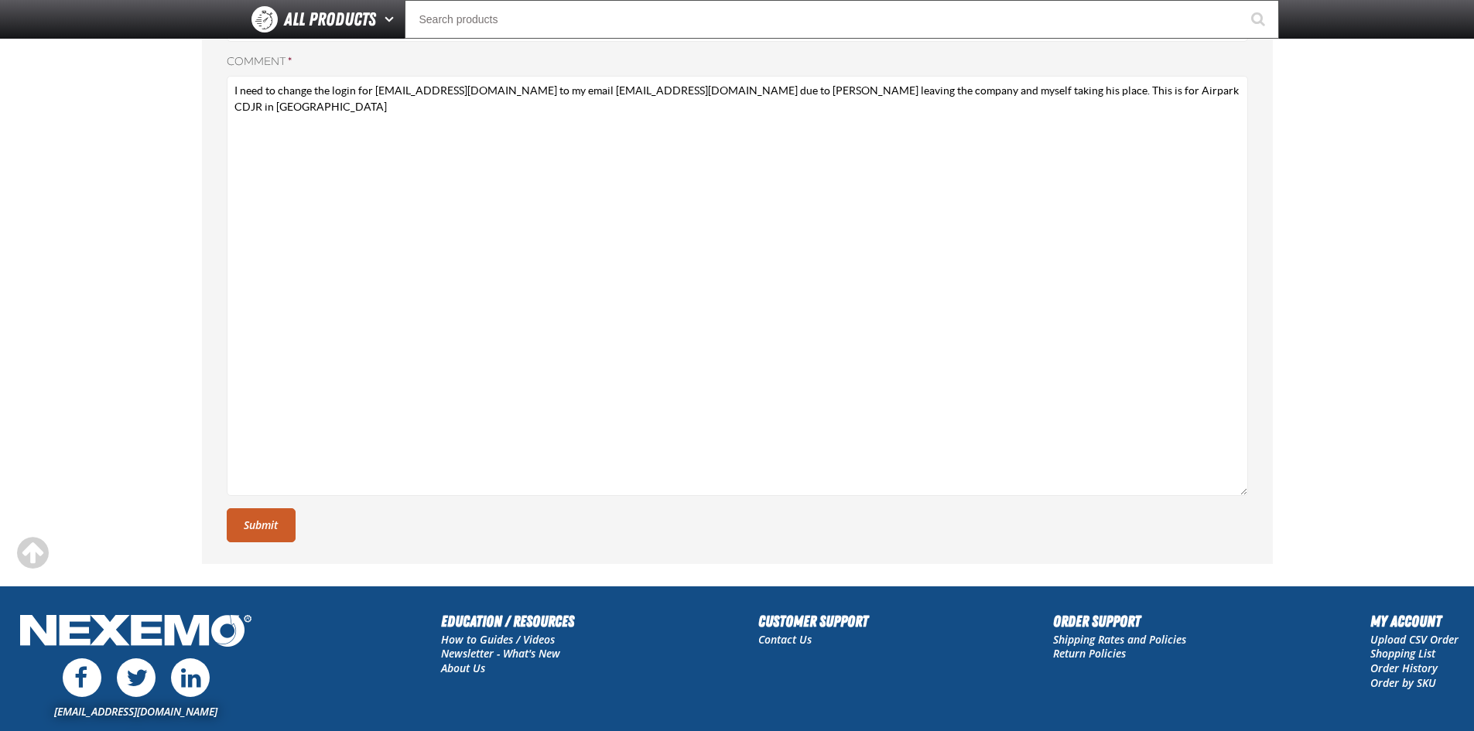
drag, startPoint x: 263, startPoint y: 522, endPoint x: 428, endPoint y: 513, distance: 165.0
click at [267, 522] on button "Submit" at bounding box center [261, 525] width 69 height 34
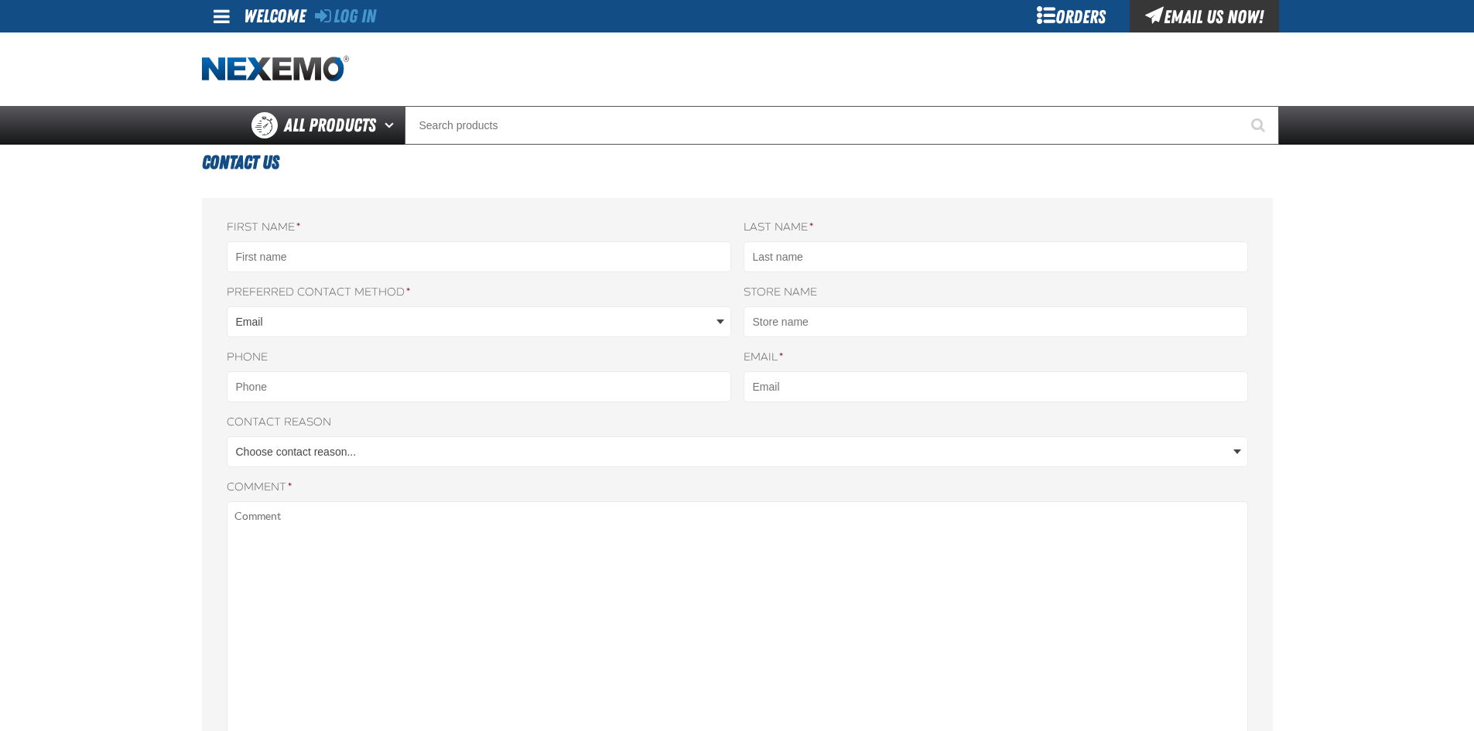
click at [1353, 356] on main "Contact Us First name * Last name * Nexemo Preferred contact method * Email" at bounding box center [737, 578] width 1474 height 866
